Goal: Use online tool/utility

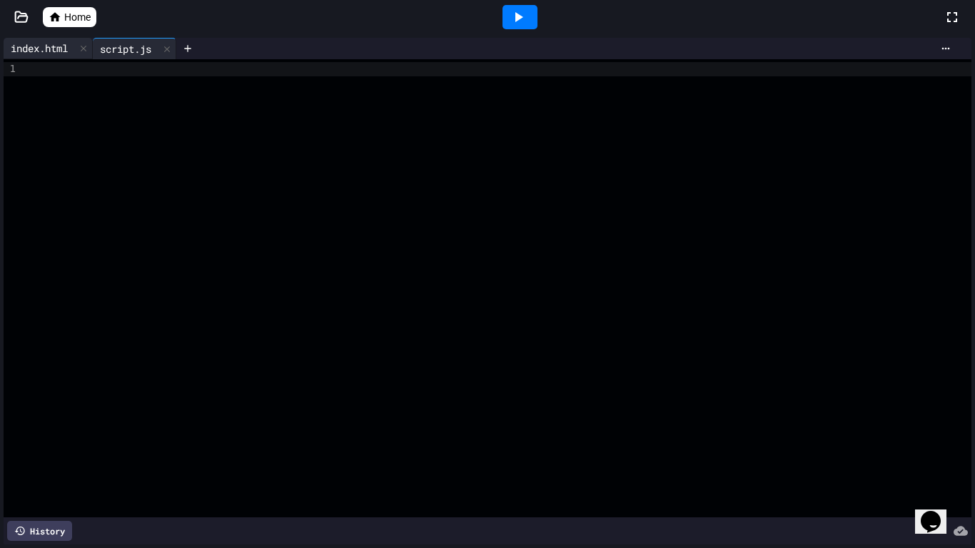
click at [54, 43] on div "index.html" at bounding box center [39, 48] width 71 height 15
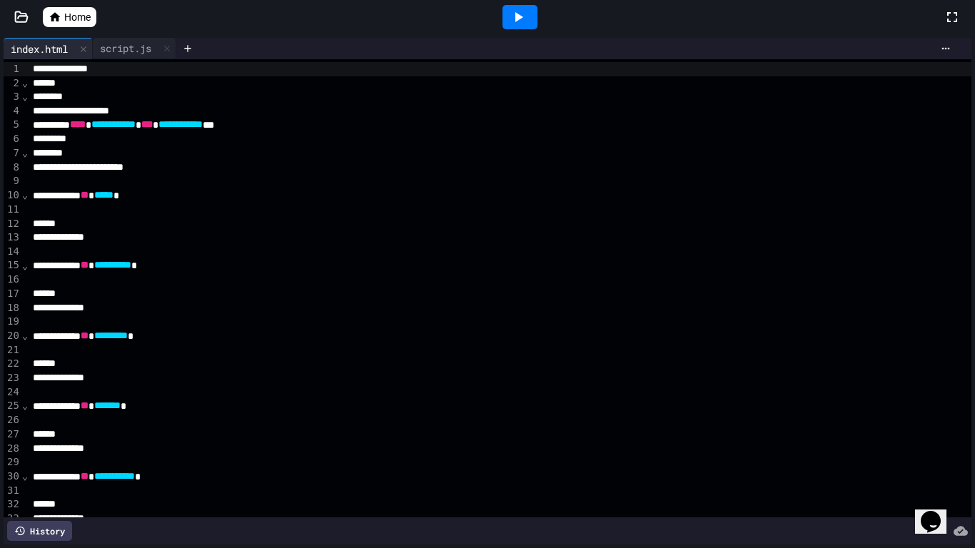
click at [79, 16] on span "Home" at bounding box center [77, 17] width 26 height 14
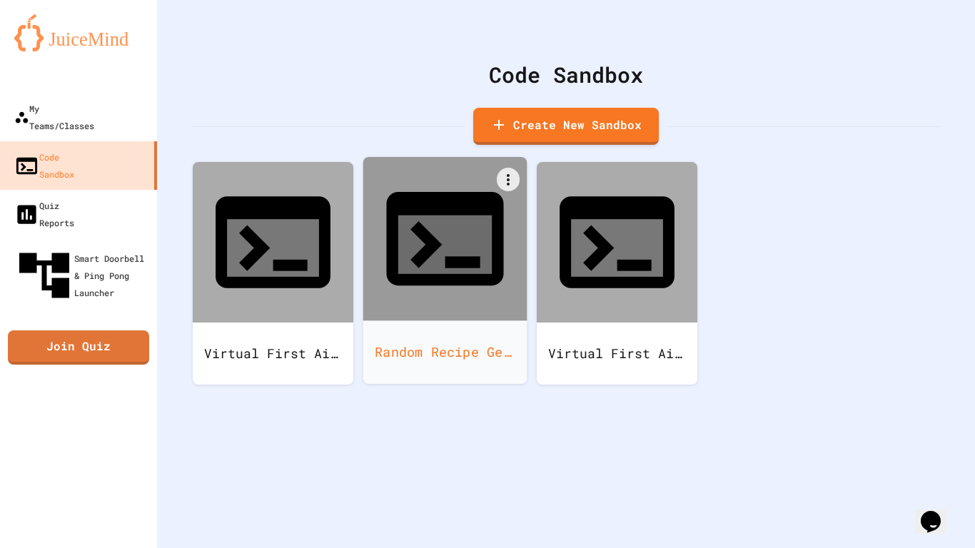
click at [437, 223] on icon at bounding box center [444, 238] width 117 height 93
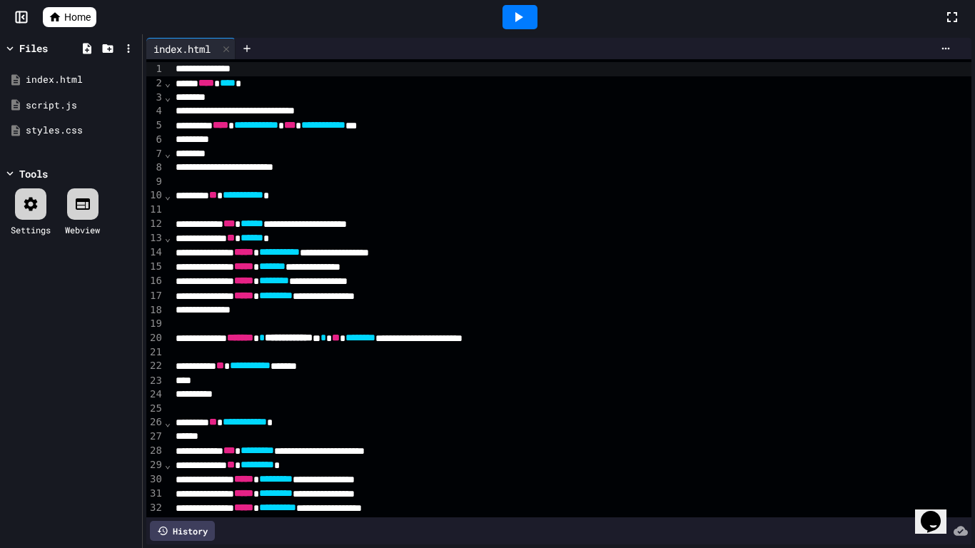
click at [521, 21] on icon at bounding box center [518, 17] width 17 height 17
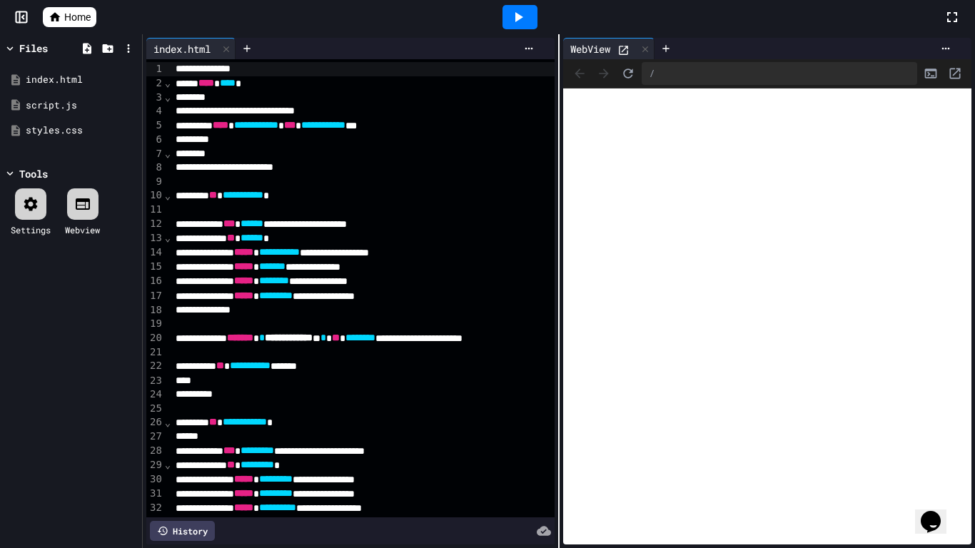
click at [625, 51] on icon at bounding box center [623, 50] width 12 height 12
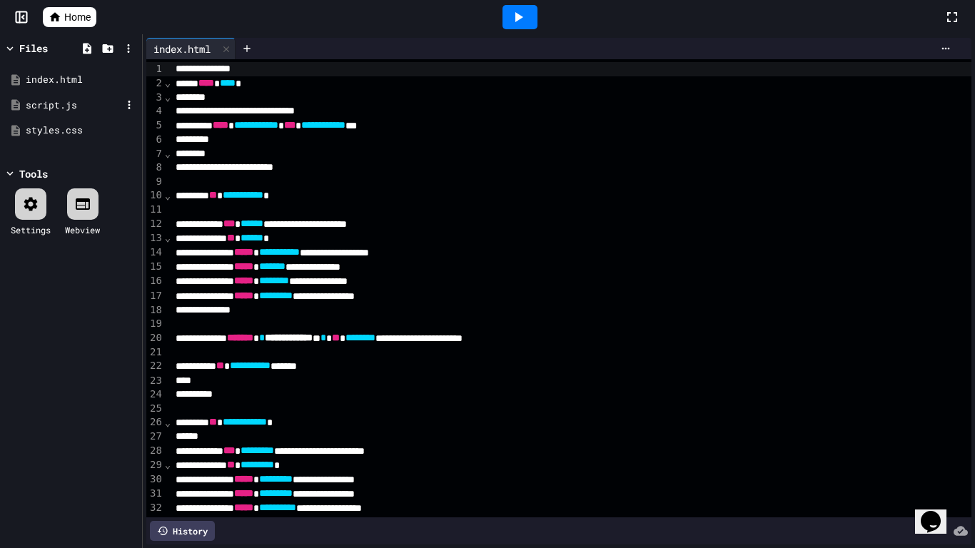
click at [67, 108] on div "script.js" at bounding box center [74, 105] width 96 height 14
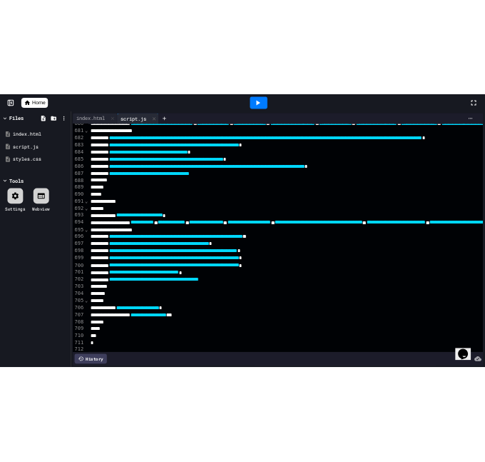
scroll to position [9618, 0]
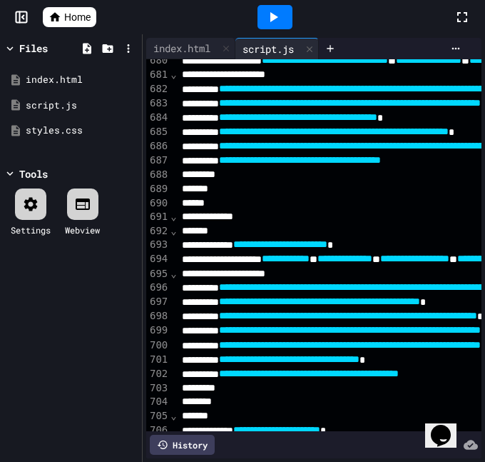
click at [25, 20] on icon at bounding box center [21, 17] width 14 height 14
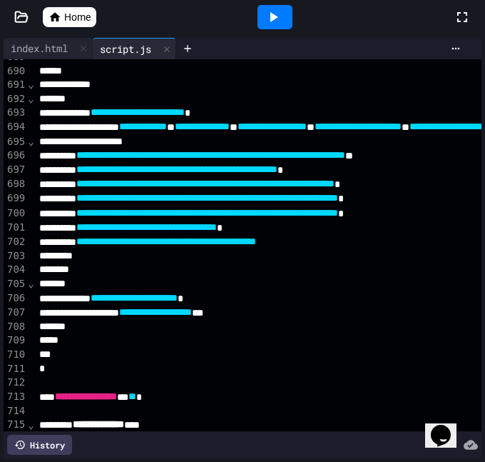
scroll to position [9757, 0]
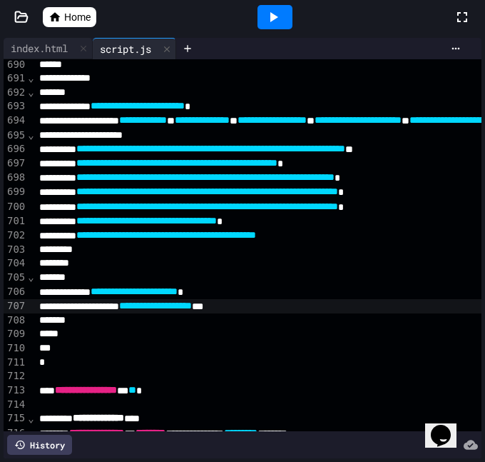
scroll to position [9758, 0]
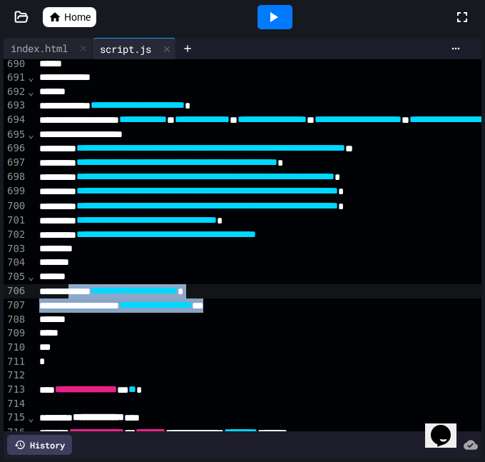
drag, startPoint x: 299, startPoint y: 310, endPoint x: 84, endPoint y: 290, distance: 215.7
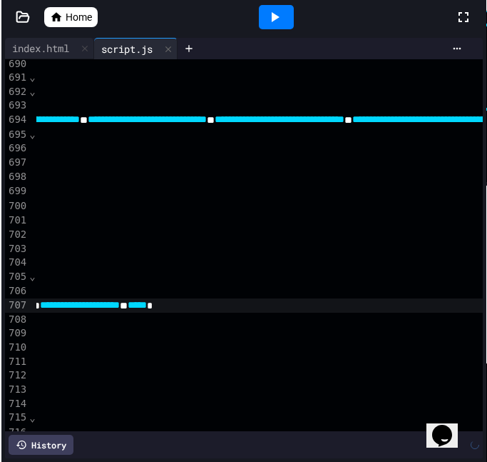
scroll to position [9758, 513]
